Goal: Task Accomplishment & Management: Manage account settings

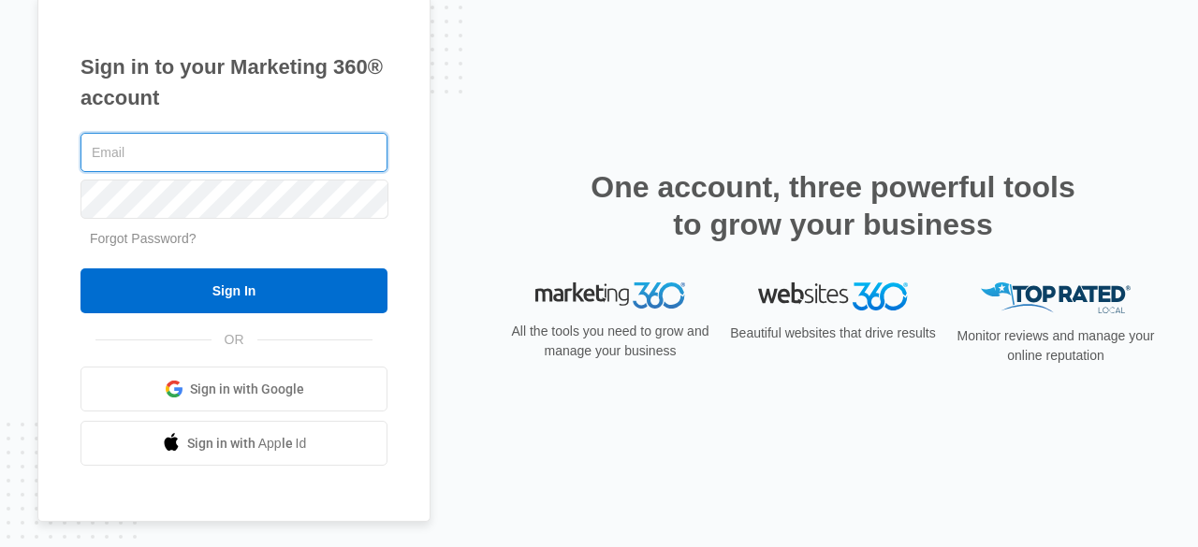
click at [208, 159] on input "text" at bounding box center [233, 152] width 307 height 39
paste input "[EMAIL_ADDRESS][DOMAIN_NAME]"
type input "[EMAIL_ADDRESS][DOMAIN_NAME]"
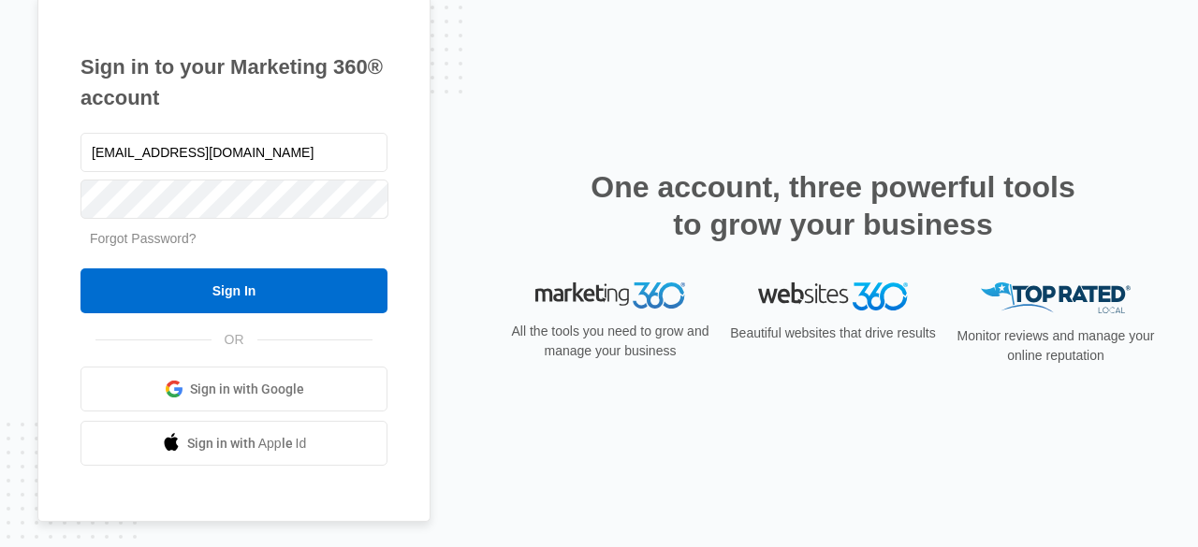
click at [140, 235] on link "Forgot Password?" at bounding box center [143, 238] width 107 height 15
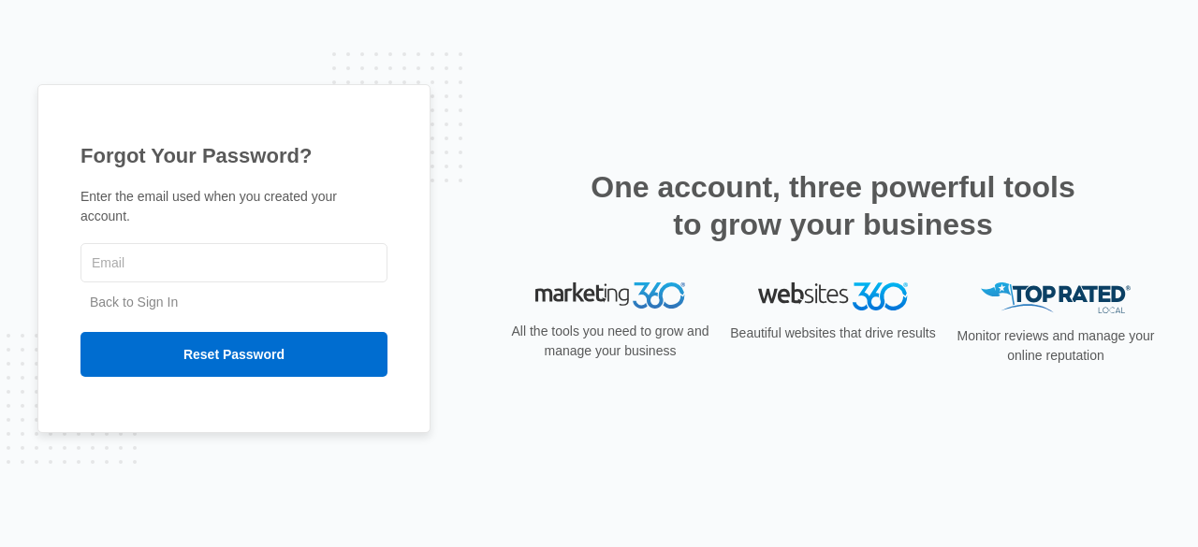
click at [159, 295] on link "Back to Sign In" at bounding box center [134, 302] width 88 height 15
